Goal: Information Seeking & Learning: Learn about a topic

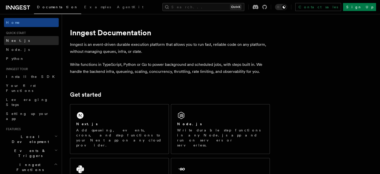
click at [43, 40] on link "Next.js" at bounding box center [31, 40] width 55 height 9
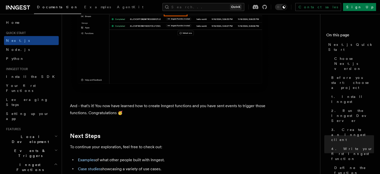
scroll to position [3019, 0]
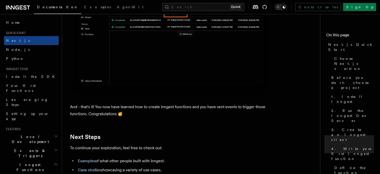
click at [287, 6] on button "Toggle dark mode" at bounding box center [281, 7] width 12 height 6
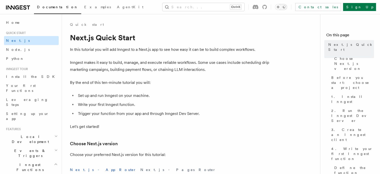
scroll to position [0, 0]
click at [26, 73] on link "Install the SDK" at bounding box center [31, 76] width 55 height 9
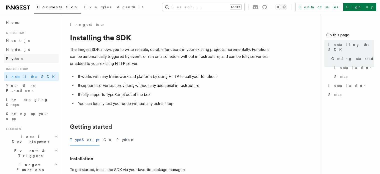
click at [17, 62] on link "Python" at bounding box center [31, 58] width 55 height 9
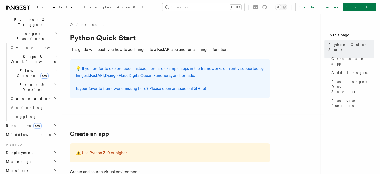
scroll to position [132, 0]
click at [51, 148] on h2 "Deployment" at bounding box center [31, 152] width 55 height 9
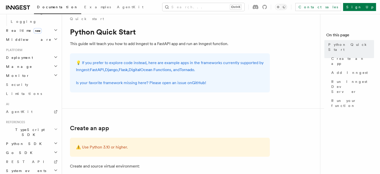
scroll to position [6, 0]
click at [51, 148] on h2 "Go SDK" at bounding box center [31, 152] width 55 height 9
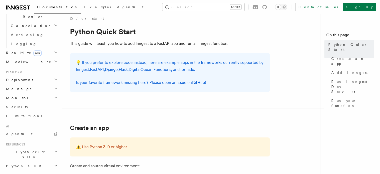
scroll to position [203, 0]
click at [54, 130] on link "AgentKit" at bounding box center [31, 134] width 55 height 9
